Goal: Transaction & Acquisition: Book appointment/travel/reservation

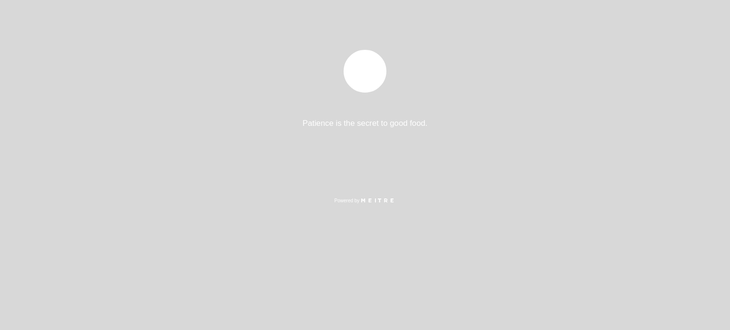
select select "es"
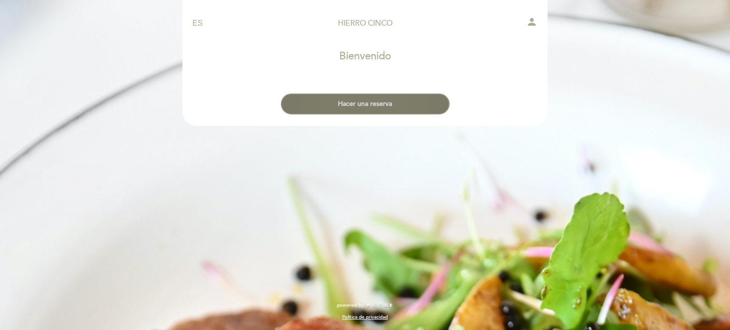
click at [368, 104] on button "Hacer una reserva" at bounding box center [365, 104] width 169 height 21
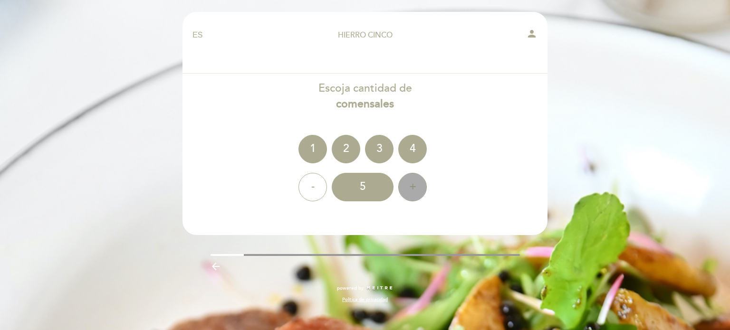
click at [407, 186] on div "+" at bounding box center [412, 187] width 29 height 29
click at [357, 191] on div "8" at bounding box center [363, 187] width 62 height 29
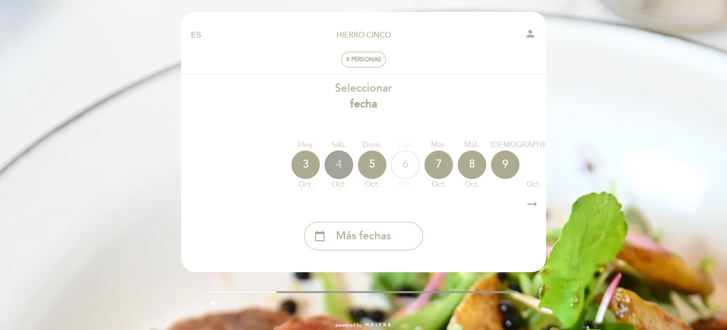
click at [338, 162] on div "4" at bounding box center [338, 165] width 29 height 29
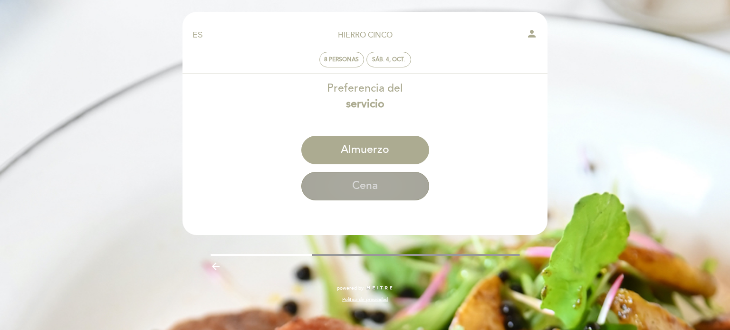
click at [367, 184] on button "Cena" at bounding box center [365, 186] width 128 height 29
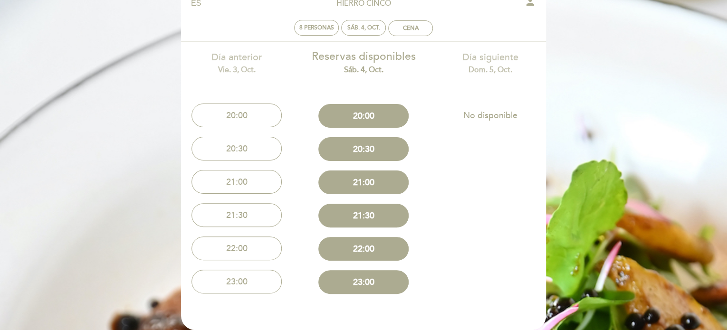
scroll to position [48, 0]
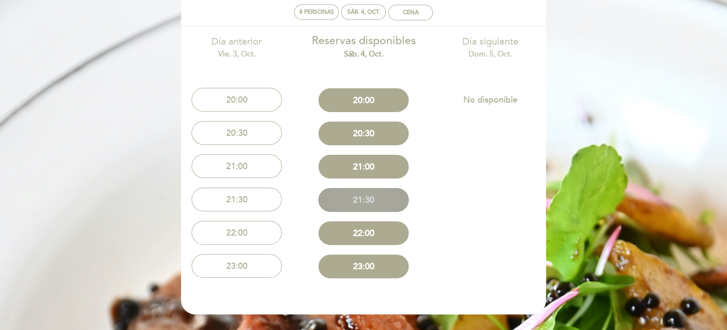
click at [380, 204] on button "21:30" at bounding box center [363, 200] width 90 height 24
